Goal: Task Accomplishment & Management: Manage account settings

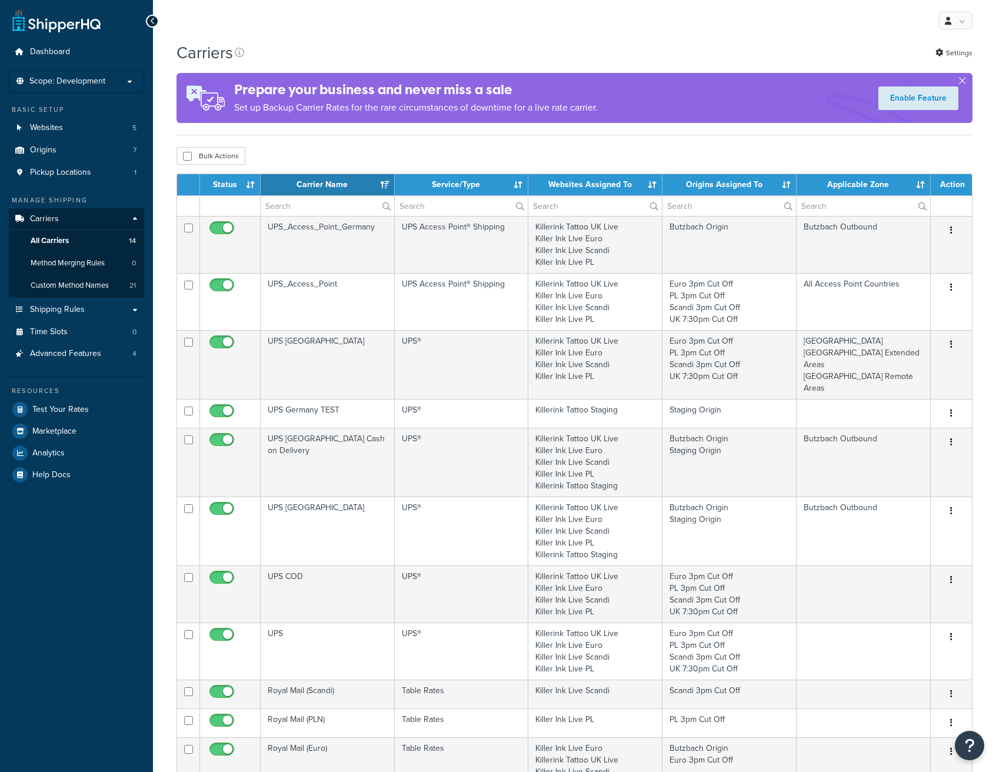
select select "15"
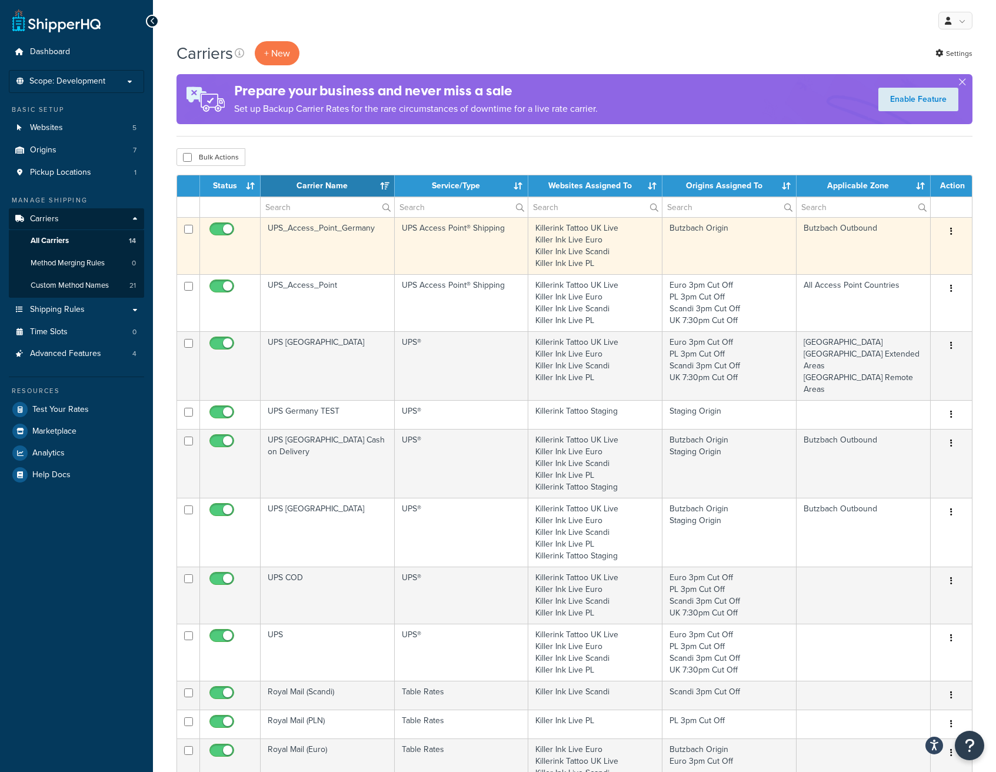
click at [948, 225] on button "button" at bounding box center [951, 231] width 16 height 19
click at [909, 249] on link "Edit" at bounding box center [903, 255] width 93 height 24
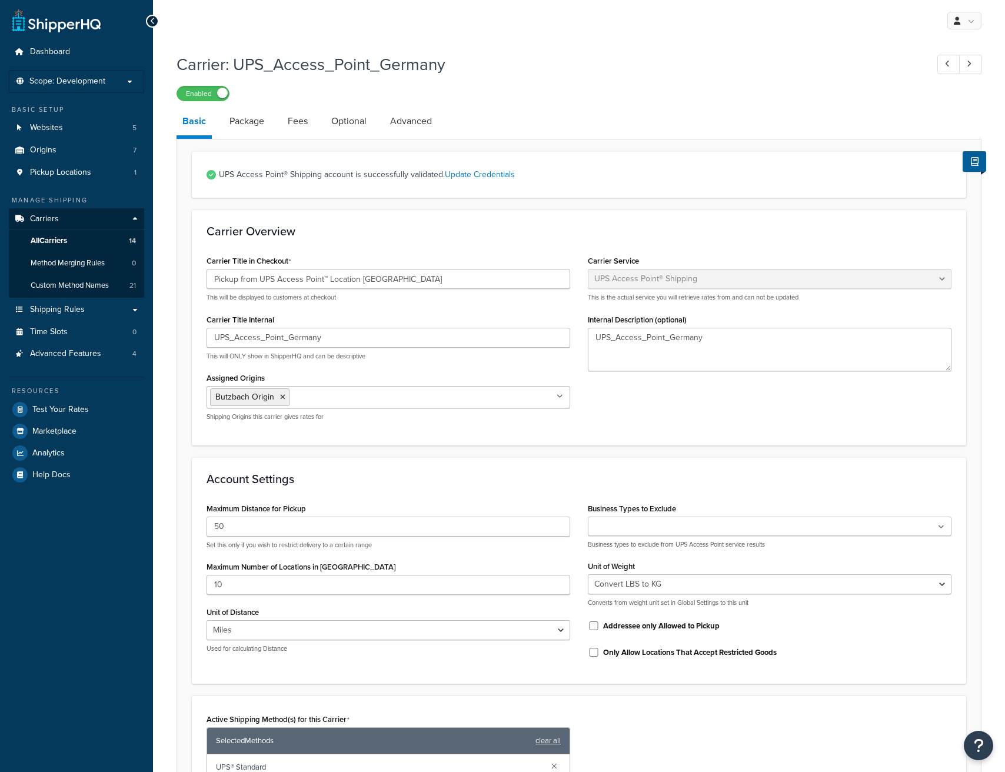
select select "accessPoint"
select select "convert_lb_kg"
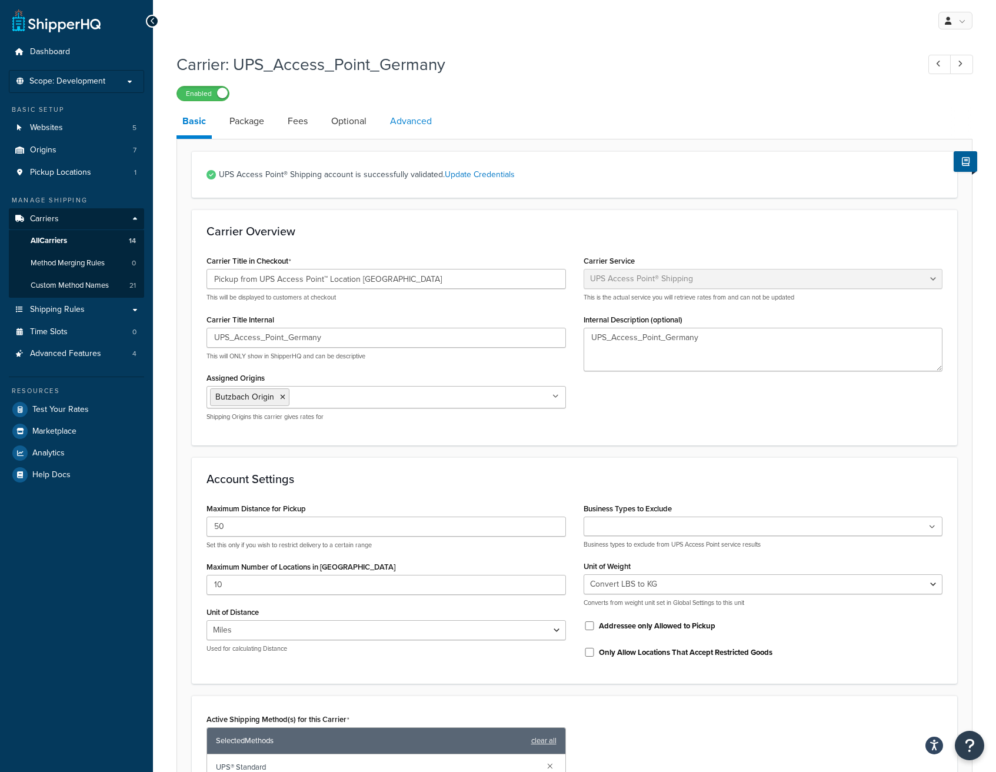
click at [409, 129] on link "Advanced" at bounding box center [411, 121] width 54 height 28
select select "false"
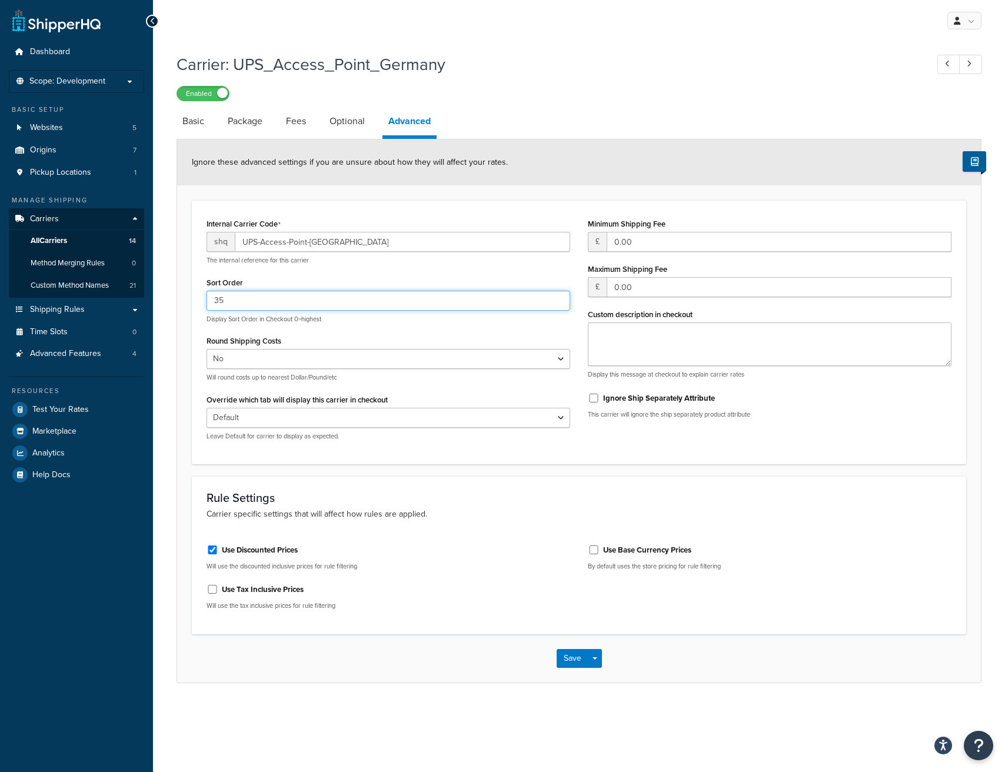
drag, startPoint x: 266, startPoint y: 306, endPoint x: 157, endPoint y: 276, distance: 113.4
click at [157, 276] on div "Carrier: UPS_Access_Point_Germany Enabled Basic Package Fees Optional Advanced …" at bounding box center [579, 379] width 852 height 665
type input "1"
click at [572, 665] on button "Save" at bounding box center [572, 658] width 32 height 19
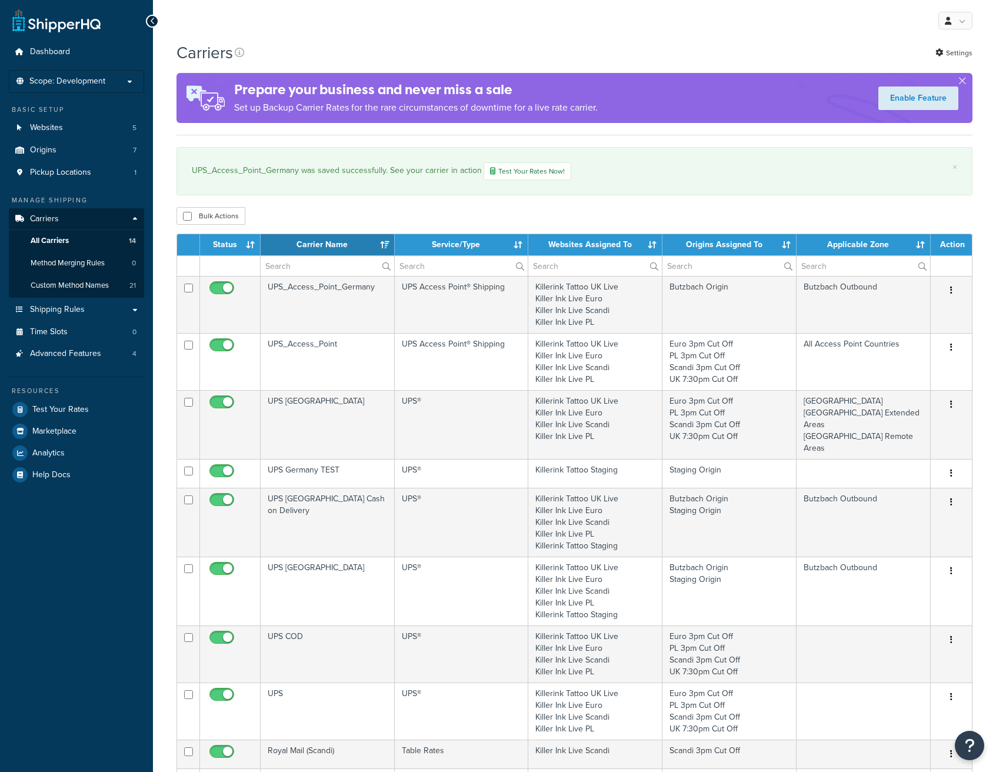
select select "15"
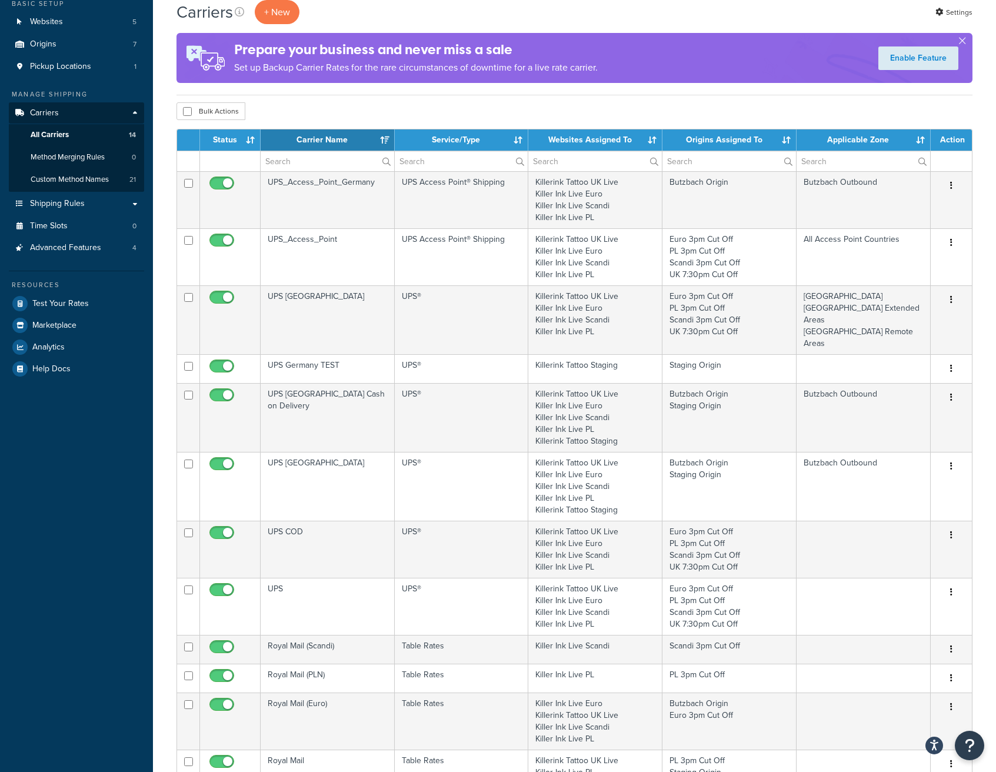
scroll to position [325, 0]
